Goal: Information Seeking & Learning: Compare options

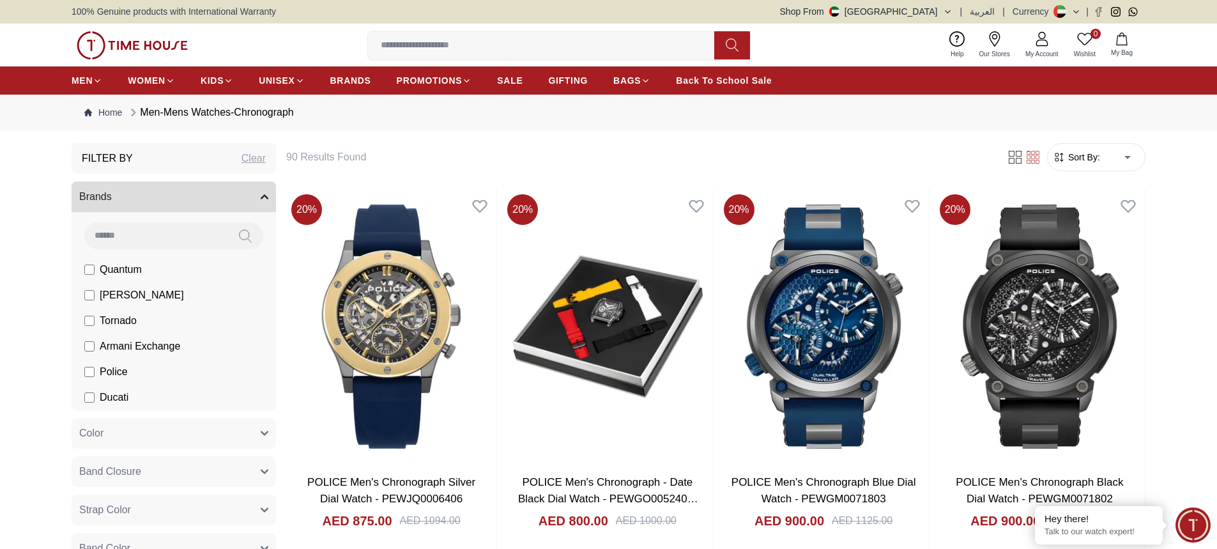
click at [1094, 155] on span "Sort By:" at bounding box center [1083, 157] width 35 height 13
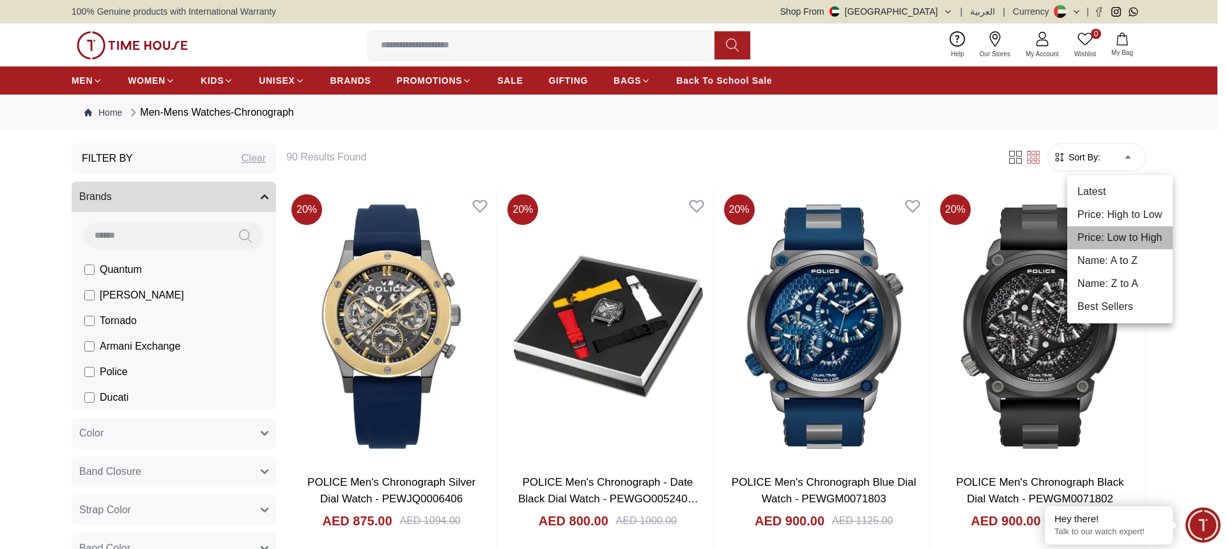
click at [1115, 227] on li "Price: Low to High" at bounding box center [1119, 237] width 105 height 23
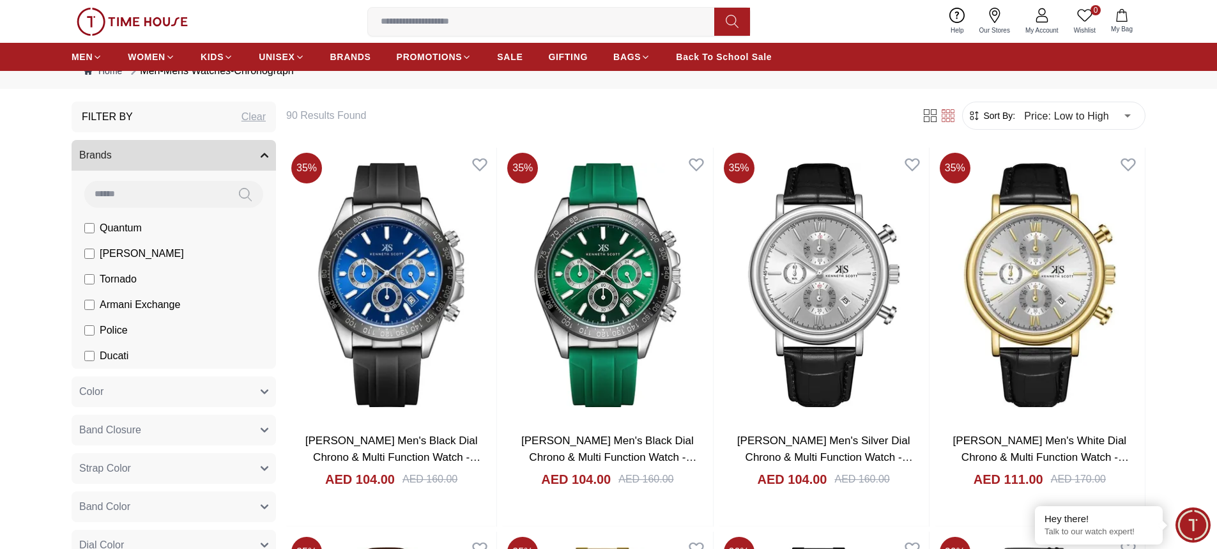
scroll to position [64, 0]
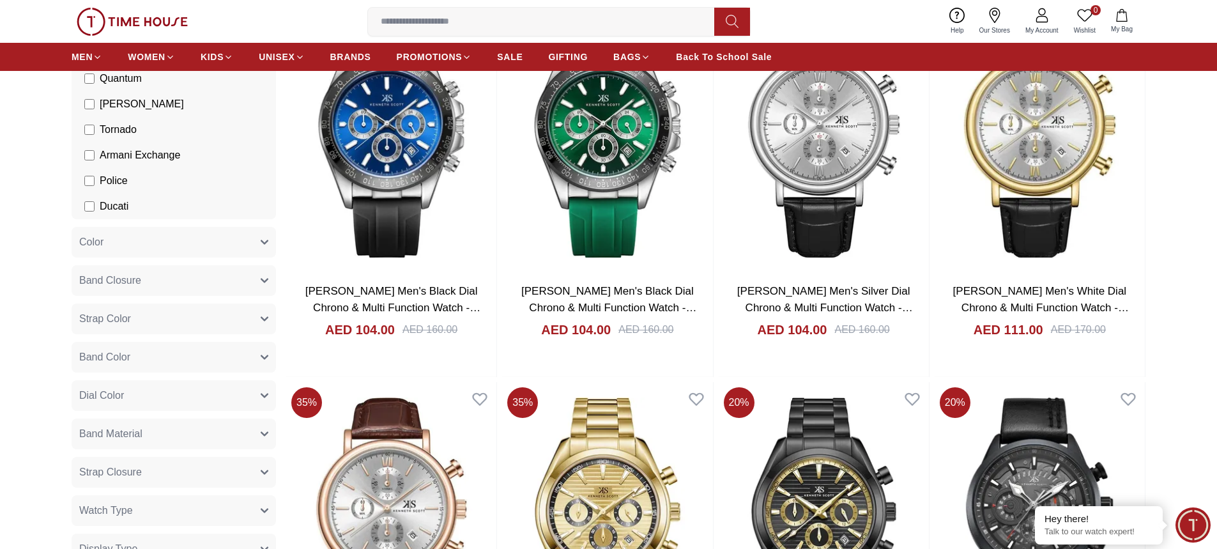
scroll to position [192, 0]
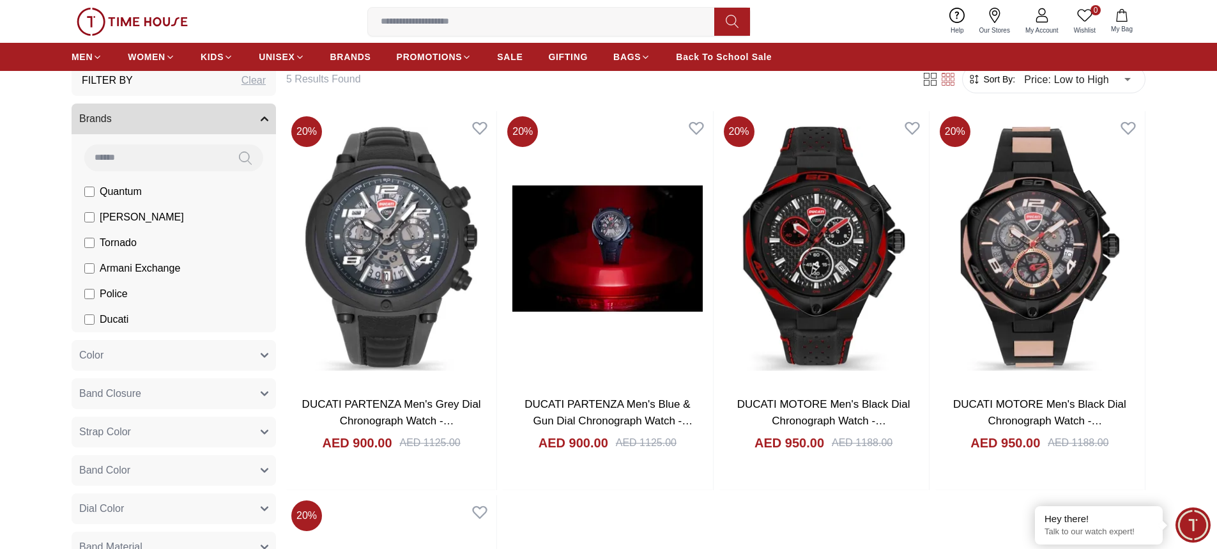
scroll to position [64, 0]
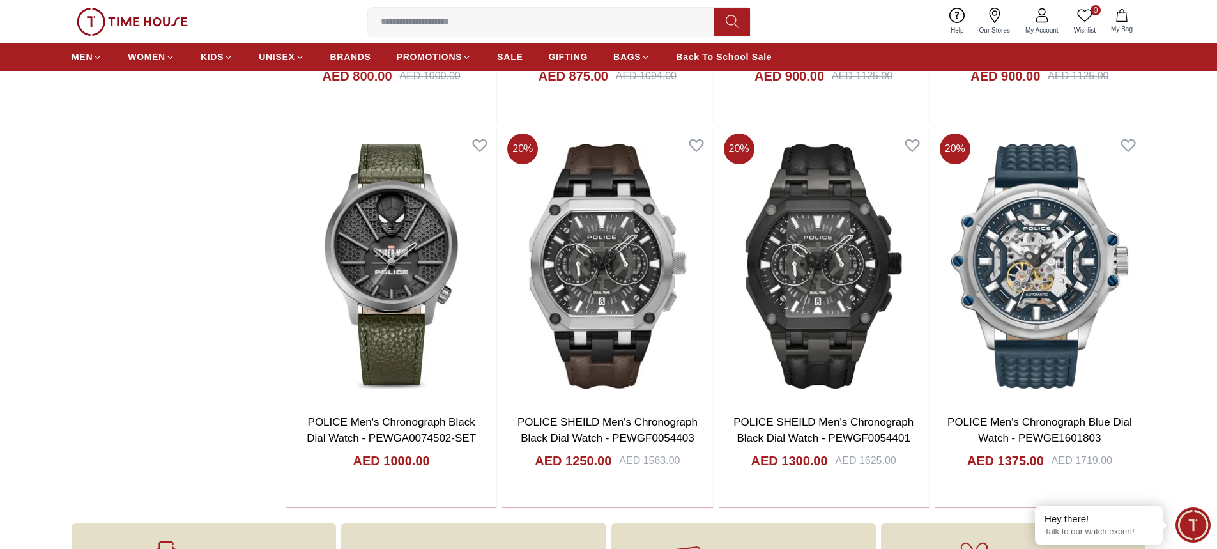
scroll to position [1214, 0]
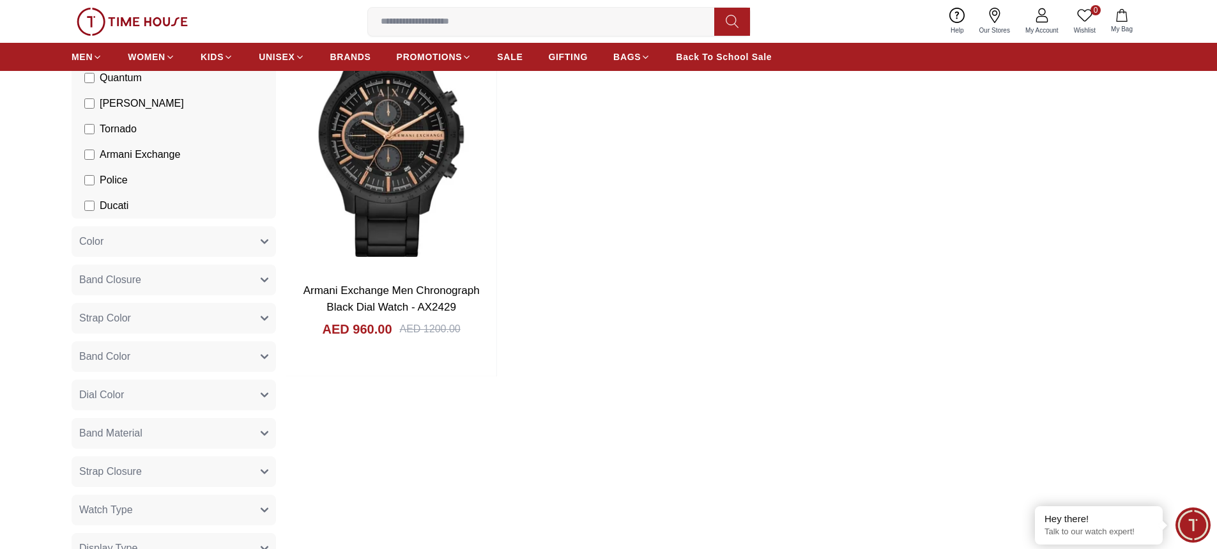
scroll to position [64, 0]
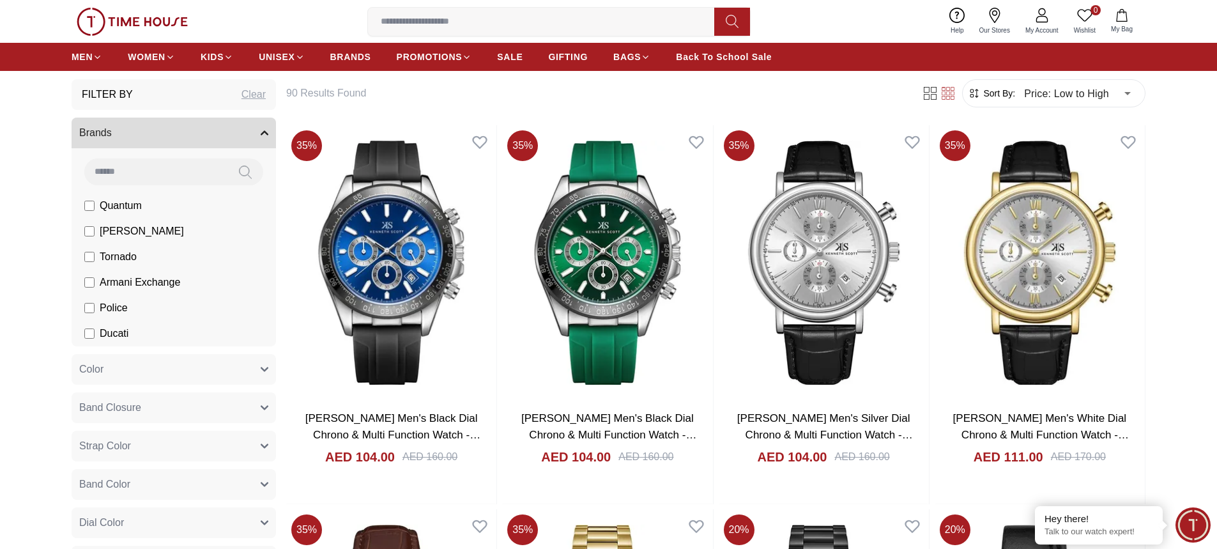
type input "******"
